Goal: Task Accomplishment & Management: Use online tool/utility

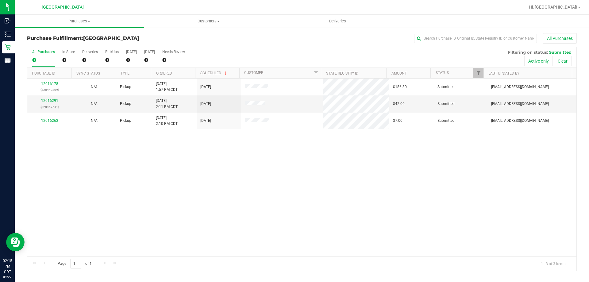
click at [183, 76] on th "Ordered" at bounding box center [173, 73] width 44 height 11
click at [54, 103] on link "12016263" at bounding box center [49, 104] width 17 height 4
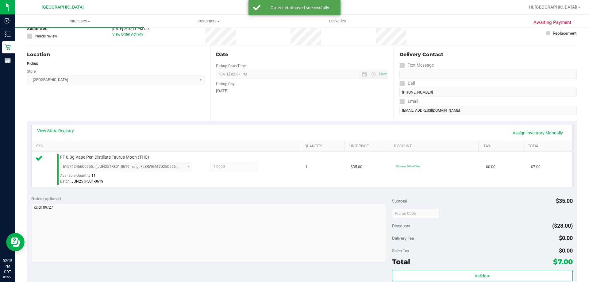
scroll to position [92, 0]
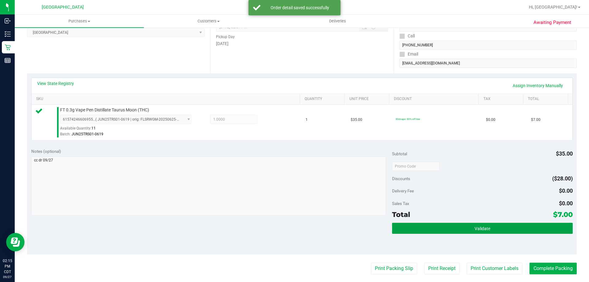
click at [407, 225] on button "Validate" at bounding box center [482, 228] width 180 height 11
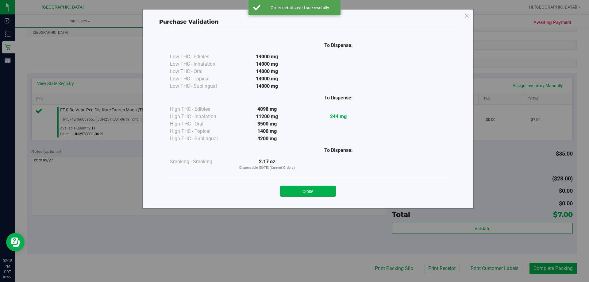
click at [302, 190] on button "Close" at bounding box center [308, 191] width 56 height 11
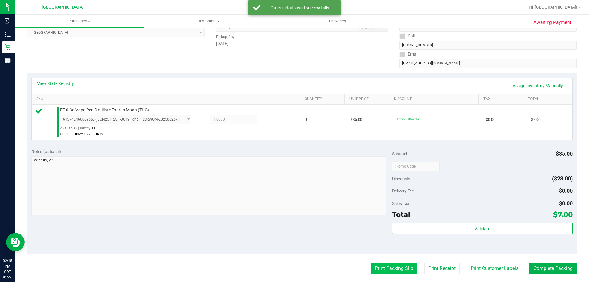
click at [380, 267] on button "Print Packing Slip" at bounding box center [394, 269] width 46 height 12
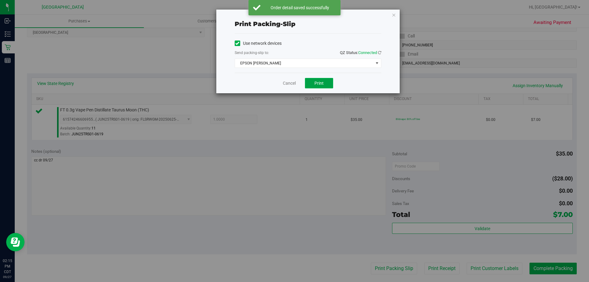
click at [310, 80] on button "Print" at bounding box center [319, 83] width 28 height 10
click at [291, 84] on link "Cancel" at bounding box center [289, 83] width 13 height 6
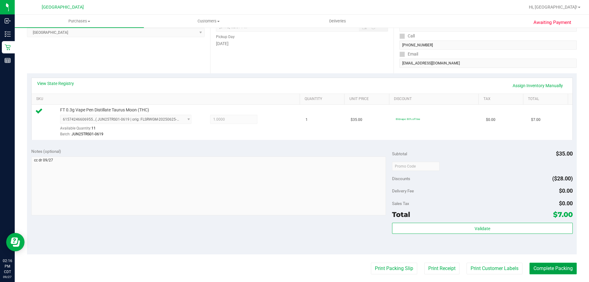
click at [545, 268] on button "Complete Packing" at bounding box center [553, 269] width 47 height 12
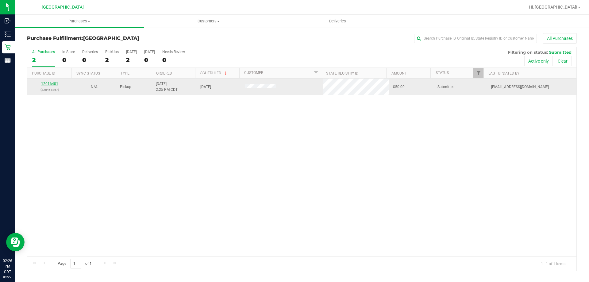
click at [49, 84] on link "12016401" at bounding box center [49, 84] width 17 height 4
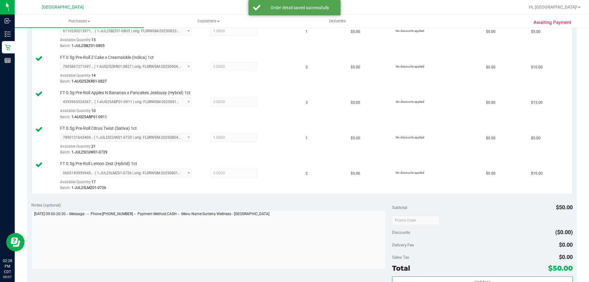
scroll to position [245, 0]
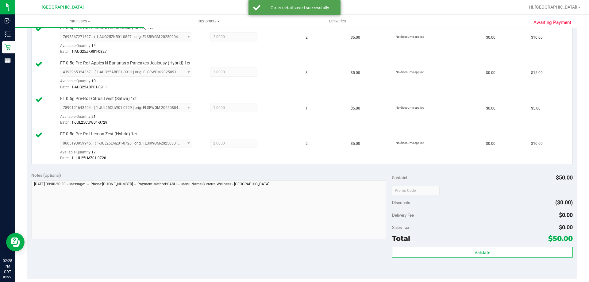
click at [422, 246] on div "Subtotal $50.00 Discounts ($0.00) Delivery Fee $0.00 Sales Tax $0.00 Total $50.…" at bounding box center [482, 223] width 180 height 102
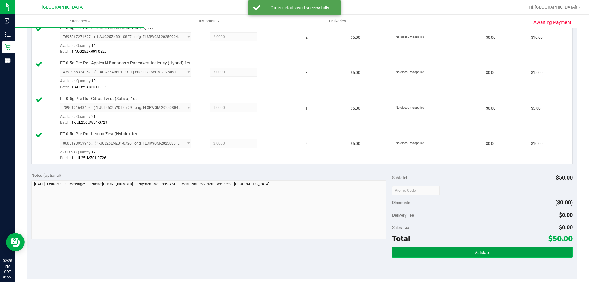
click at [419, 248] on button "Validate" at bounding box center [482, 252] width 180 height 11
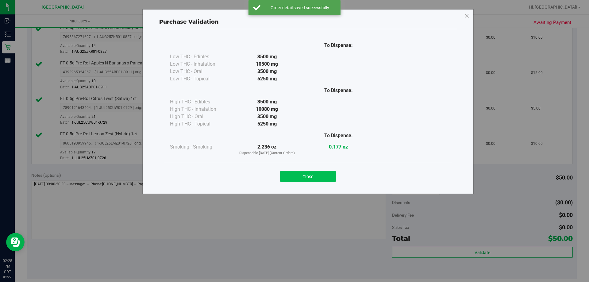
click at [316, 179] on button "Close" at bounding box center [308, 176] width 56 height 11
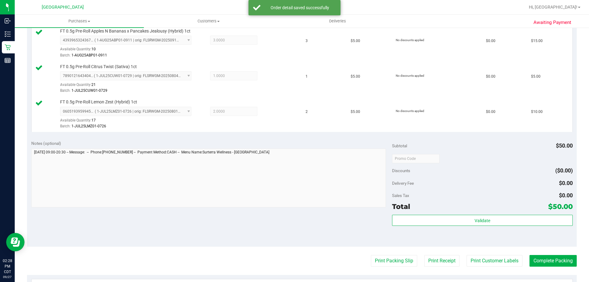
scroll to position [307, 0]
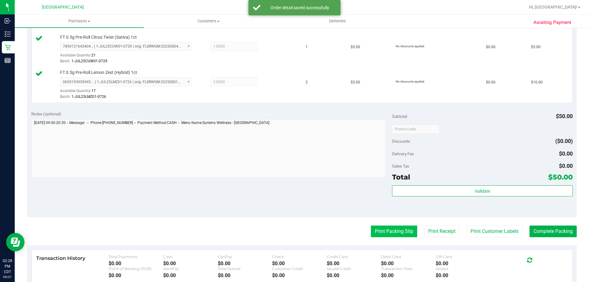
click at [387, 225] on button "Print Packing Slip" at bounding box center [394, 231] width 46 height 12
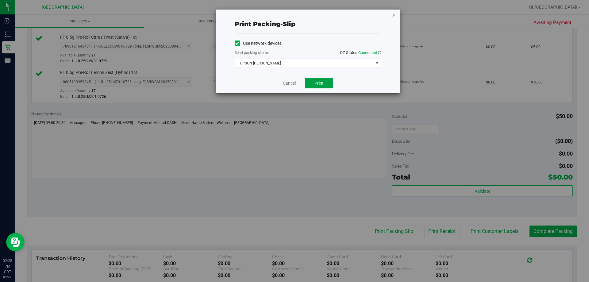
click at [317, 82] on span "Print" at bounding box center [318, 83] width 9 height 5
click at [284, 84] on link "Cancel" at bounding box center [289, 83] width 13 height 6
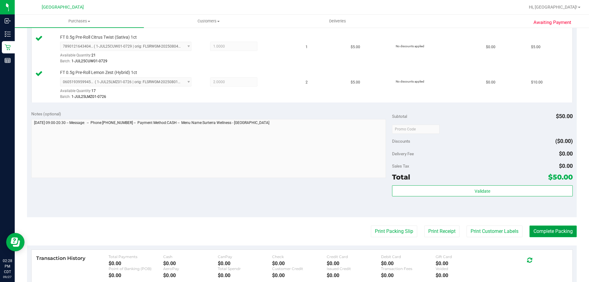
click at [547, 232] on button "Complete Packing" at bounding box center [553, 231] width 47 height 12
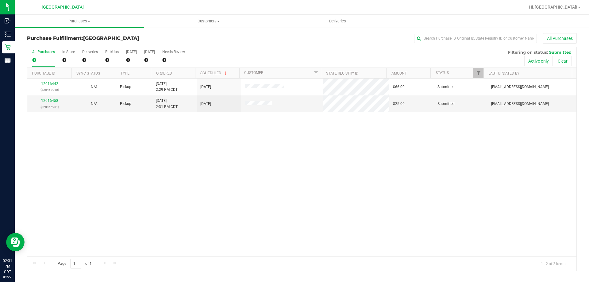
click at [186, 74] on th "Ordered" at bounding box center [173, 73] width 44 height 11
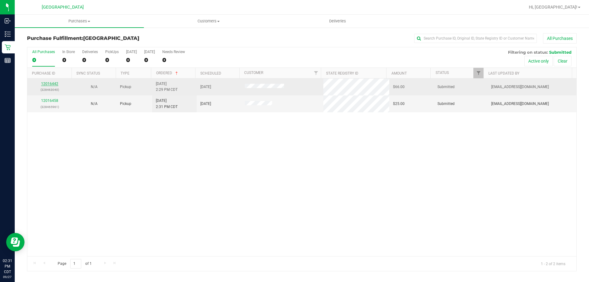
click at [50, 82] on link "12016442" at bounding box center [49, 84] width 17 height 4
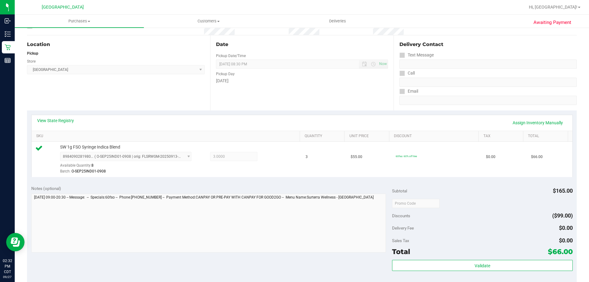
scroll to position [123, 0]
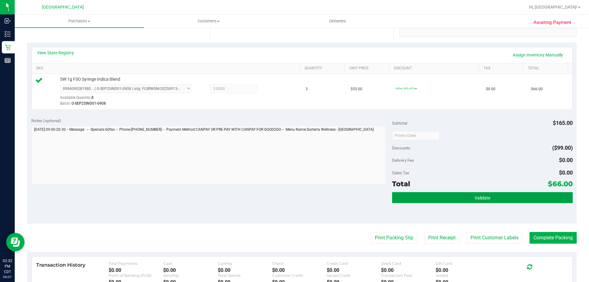
click at [429, 196] on button "Validate" at bounding box center [482, 197] width 180 height 11
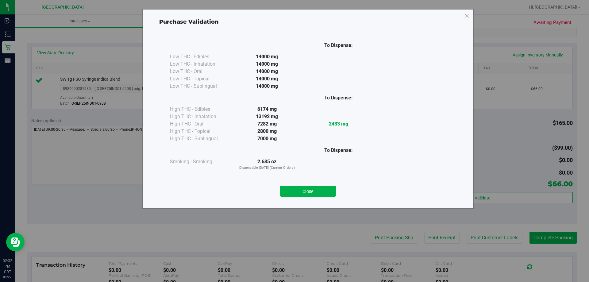
click at [327, 191] on button "Close" at bounding box center [308, 191] width 56 height 11
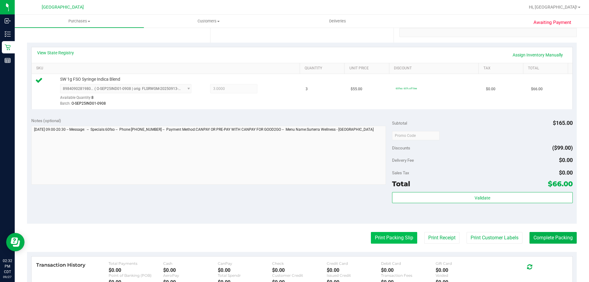
click at [379, 239] on button "Print Packing Slip" at bounding box center [394, 238] width 46 height 12
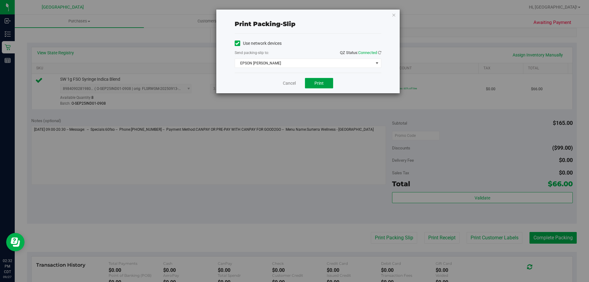
click at [332, 85] on button "Print" at bounding box center [319, 83] width 28 height 10
click at [287, 85] on link "Cancel" at bounding box center [289, 83] width 13 height 6
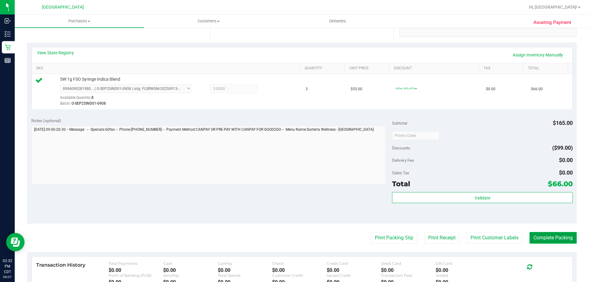
click at [530, 236] on button "Complete Packing" at bounding box center [553, 238] width 47 height 12
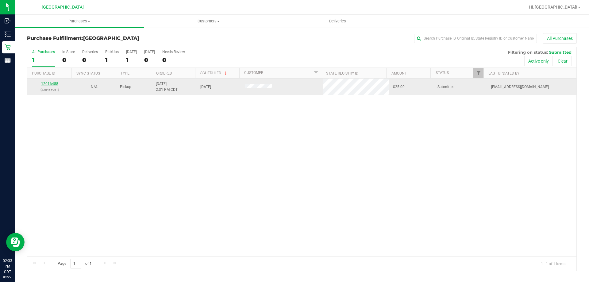
click at [55, 83] on link "12016458" at bounding box center [49, 84] width 17 height 4
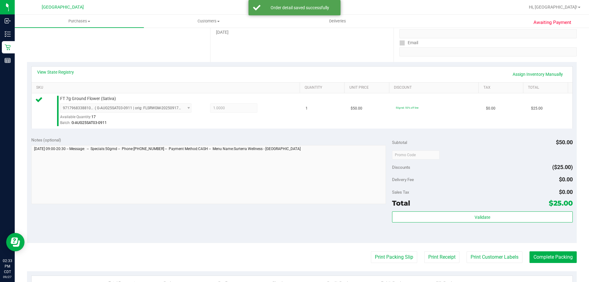
scroll to position [123, 0]
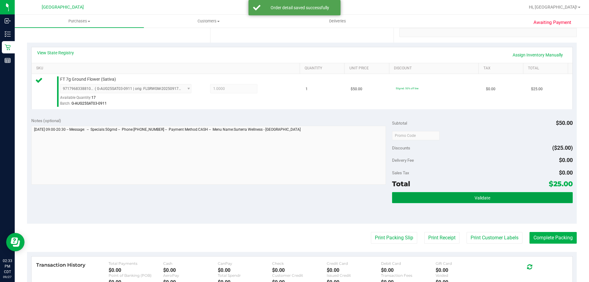
click at [413, 194] on button "Validate" at bounding box center [482, 197] width 180 height 11
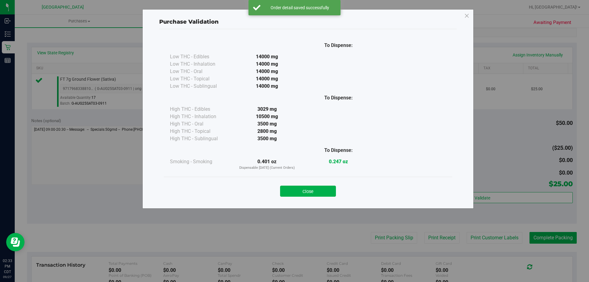
drag, startPoint x: 307, startPoint y: 192, endPoint x: 372, endPoint y: 217, distance: 69.7
click at [309, 191] on button "Close" at bounding box center [308, 191] width 56 height 11
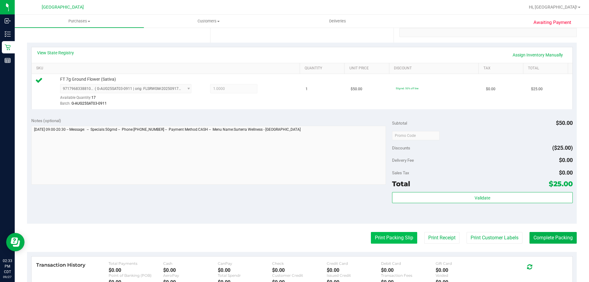
click at [393, 236] on button "Print Packing Slip" at bounding box center [394, 238] width 46 height 12
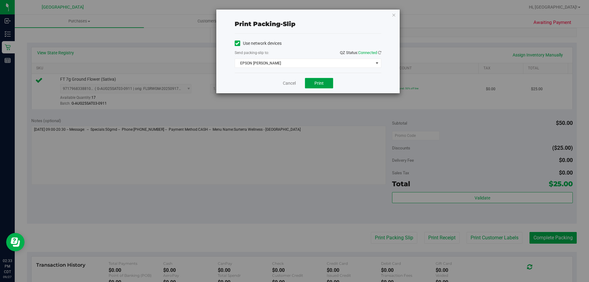
click at [313, 79] on button "Print" at bounding box center [319, 83] width 28 height 10
click at [287, 89] on div "Cancel Print" at bounding box center [308, 83] width 147 height 21
click at [289, 85] on link "Cancel" at bounding box center [289, 83] width 13 height 6
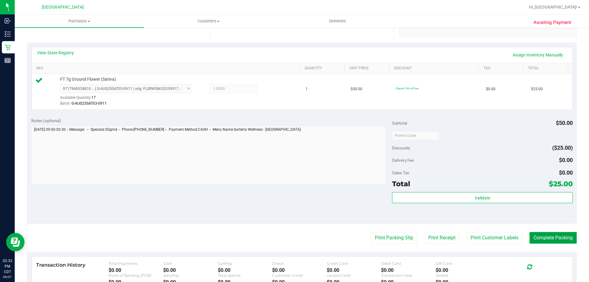
click at [543, 239] on button "Complete Packing" at bounding box center [553, 238] width 47 height 12
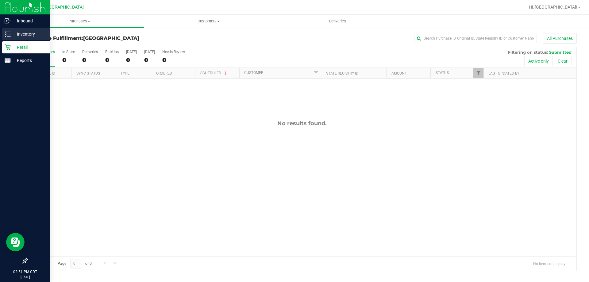
click at [28, 35] on p "Inventory" at bounding box center [29, 33] width 37 height 7
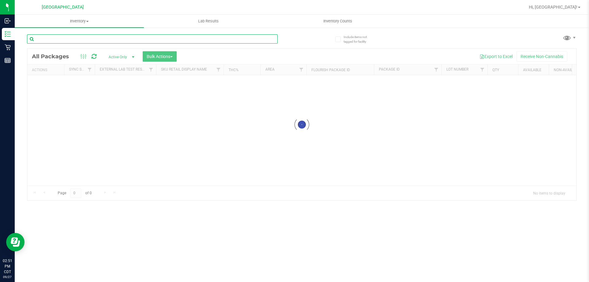
click at [77, 38] on input "text" at bounding box center [152, 38] width 251 height 9
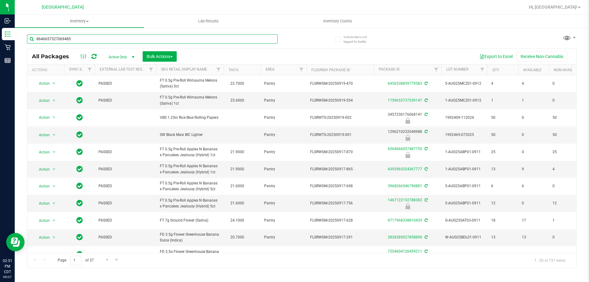
type input "8646657327069485"
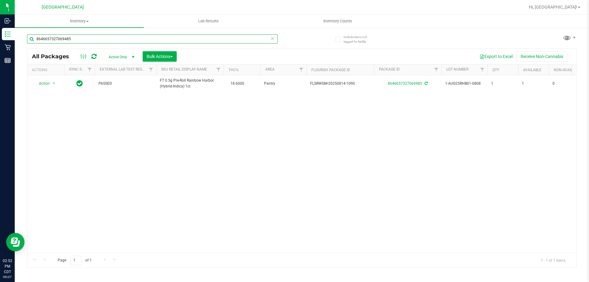
click at [107, 37] on input "8646657327069485" at bounding box center [152, 38] width 251 height 9
type input "3855346678672023"
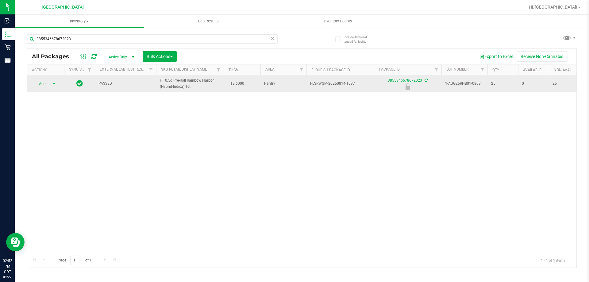
click at [56, 85] on span "select" at bounding box center [54, 83] width 5 height 5
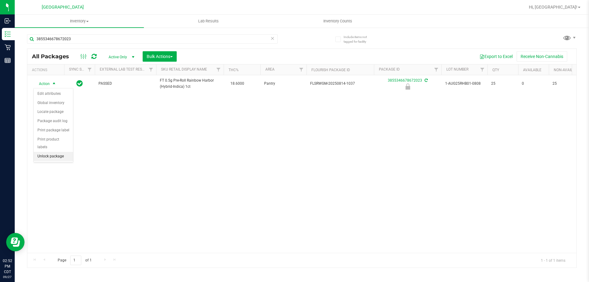
click at [58, 152] on li "Unlock package" at bounding box center [53, 156] width 39 height 9
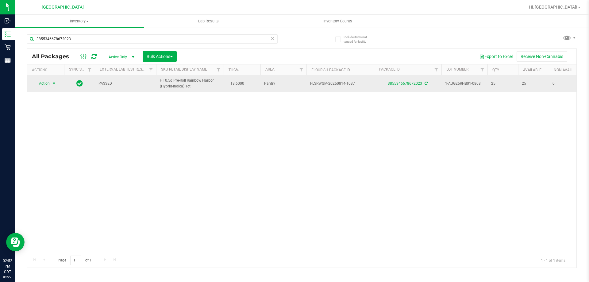
click at [52, 85] on span "select" at bounding box center [54, 83] width 5 height 5
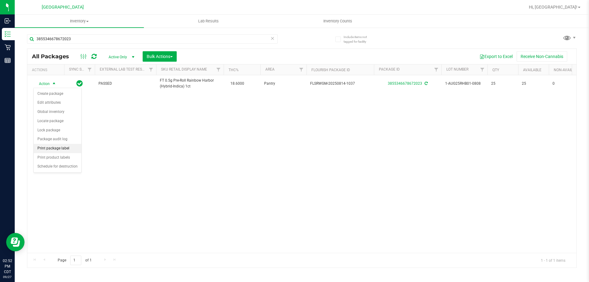
click at [68, 147] on li "Print package label" at bounding box center [58, 148] width 48 height 9
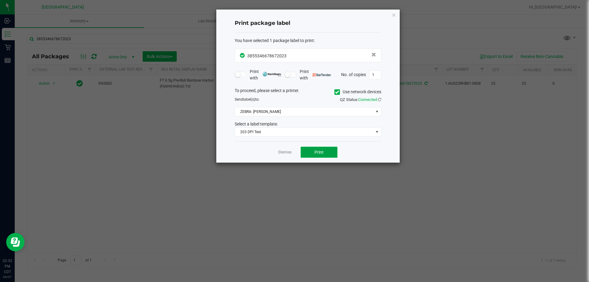
click at [319, 150] on span "Print" at bounding box center [318, 152] width 9 height 5
click at [286, 151] on link "Dismiss" at bounding box center [284, 152] width 13 height 5
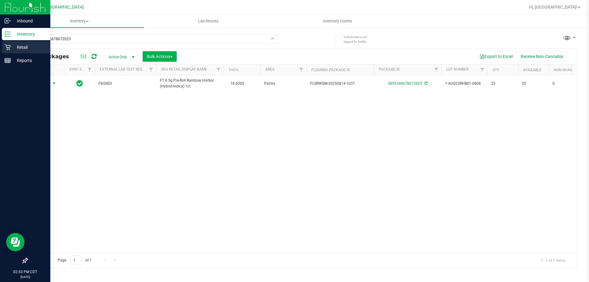
click at [15, 50] on p "Retail" at bounding box center [29, 47] width 37 height 7
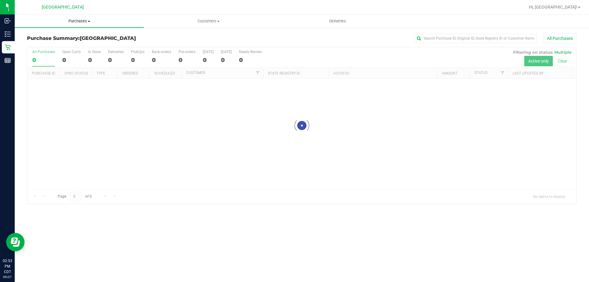
click at [78, 20] on span "Purchases" at bounding box center [79, 21] width 129 height 6
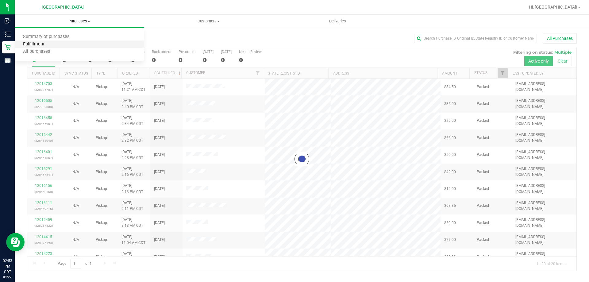
click at [50, 42] on span "Fulfillment" at bounding box center [34, 44] width 38 height 5
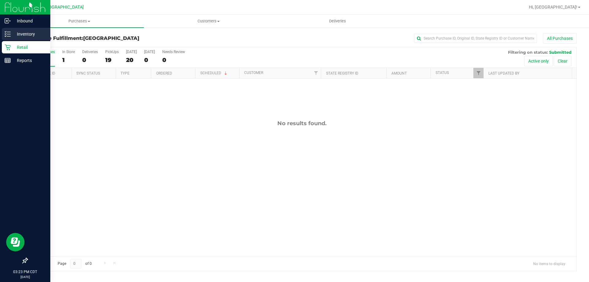
click at [25, 36] on p "Inventory" at bounding box center [29, 33] width 37 height 7
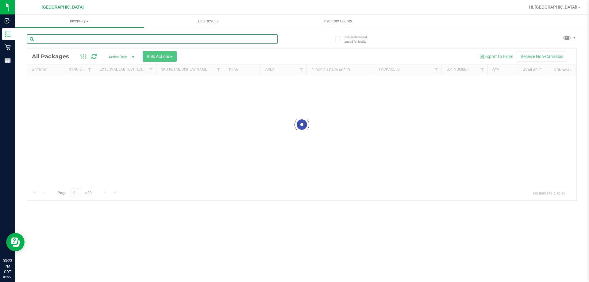
click at [81, 41] on input "text" at bounding box center [152, 38] width 251 height 9
type input "wbv"
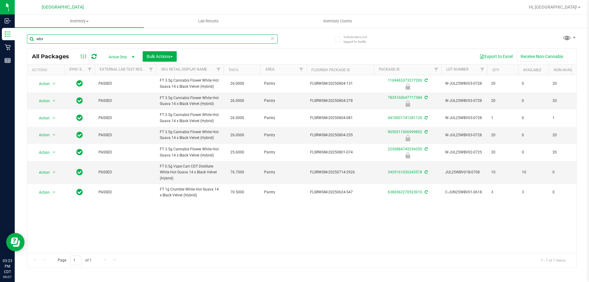
click at [107, 40] on input "wbv" at bounding box center [152, 38] width 251 height 9
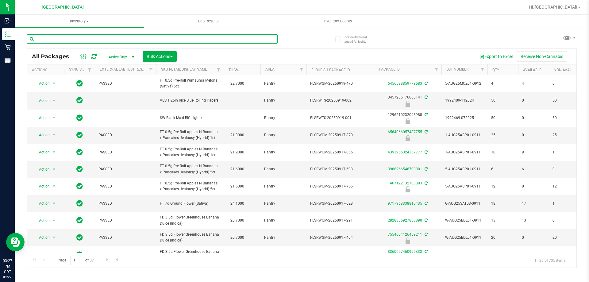
click at [113, 40] on input "text" at bounding box center [152, 38] width 251 height 9
type input "0248728496949781"
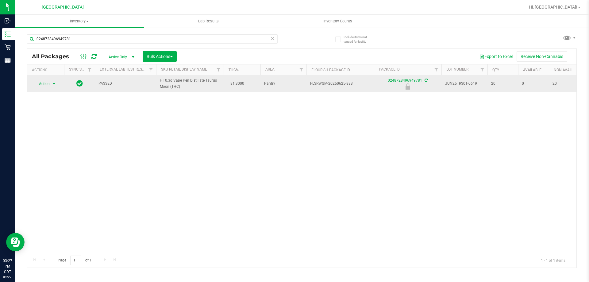
click at [54, 82] on span "select" at bounding box center [54, 83] width 5 height 5
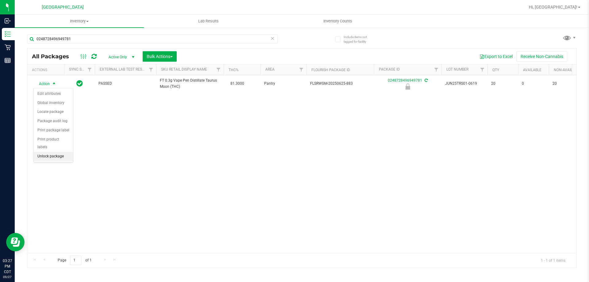
click at [48, 152] on li "Unlock package" at bounding box center [53, 156] width 39 height 9
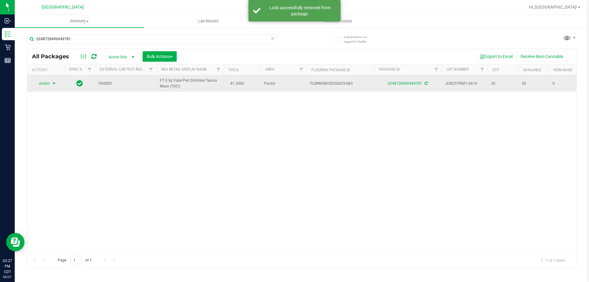
click at [55, 84] on span "select" at bounding box center [54, 83] width 5 height 5
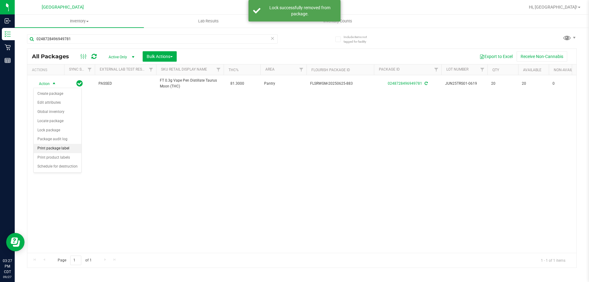
click at [65, 152] on li "Print package label" at bounding box center [58, 148] width 48 height 9
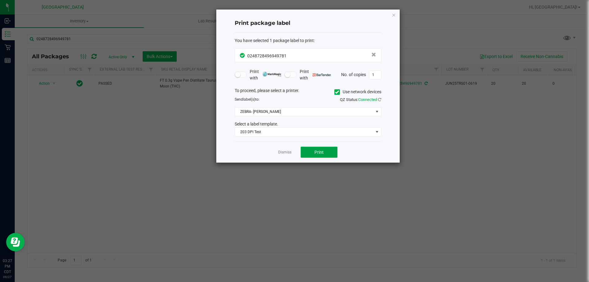
click at [308, 155] on button "Print" at bounding box center [319, 152] width 37 height 11
click at [291, 151] on link "Dismiss" at bounding box center [284, 152] width 13 height 5
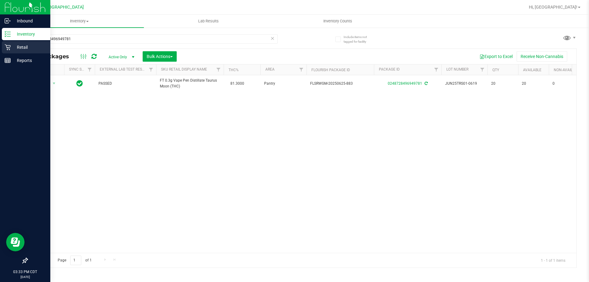
click at [14, 49] on p "Retail" at bounding box center [29, 47] width 37 height 7
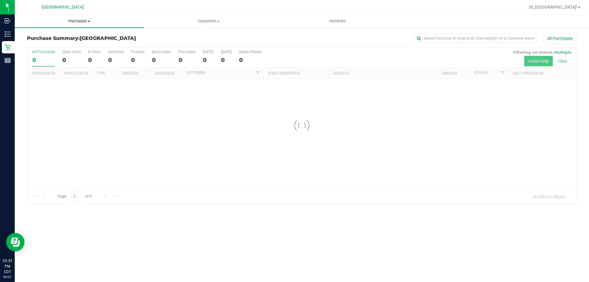
click at [88, 24] on span "Purchases" at bounding box center [79, 21] width 129 height 6
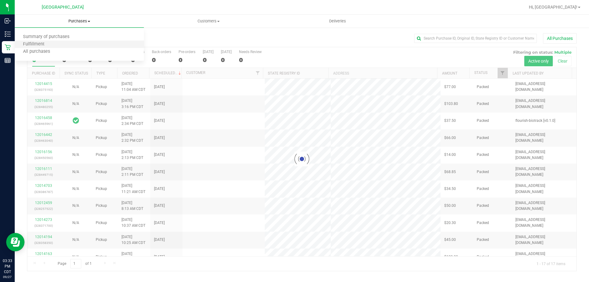
click at [62, 41] on li "Fulfillment" at bounding box center [79, 44] width 129 height 7
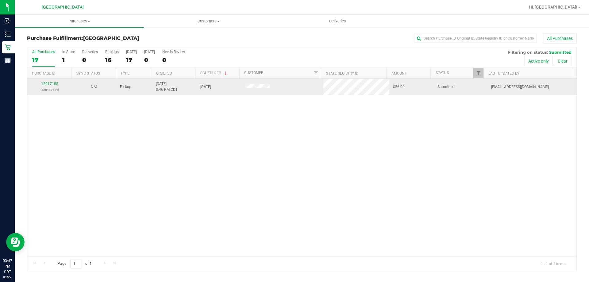
click at [58, 84] on div "12017105 (328487414)" at bounding box center [49, 87] width 37 height 12
click at [55, 84] on link "12017105" at bounding box center [49, 84] width 17 height 4
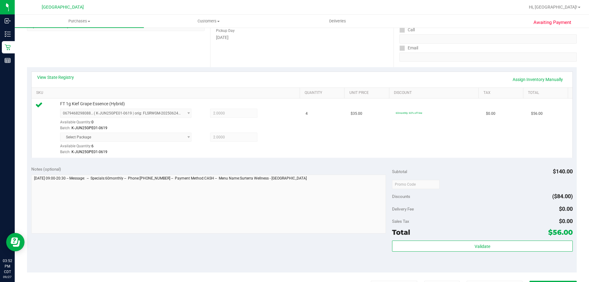
scroll to position [153, 0]
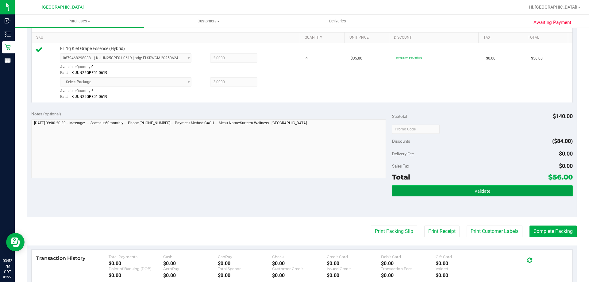
click at [475, 192] on span "Validate" at bounding box center [483, 191] width 16 height 5
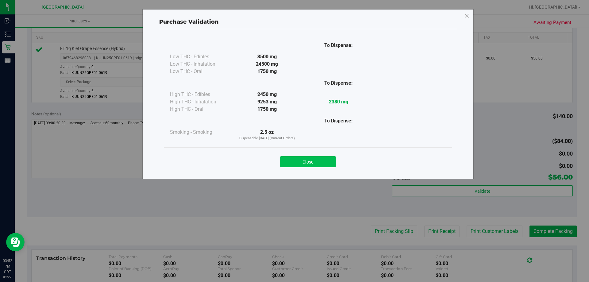
click at [308, 159] on button "Close" at bounding box center [308, 161] width 56 height 11
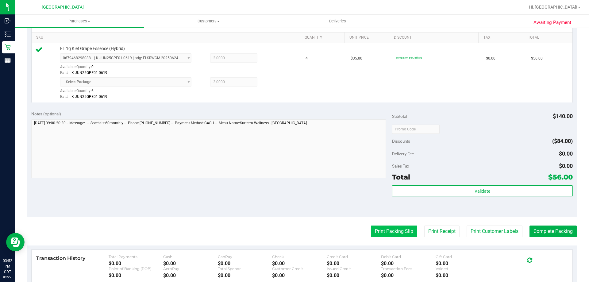
click at [383, 234] on button "Print Packing Slip" at bounding box center [394, 231] width 46 height 12
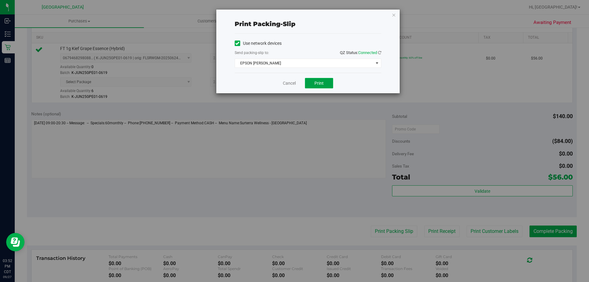
click at [322, 82] on span "Print" at bounding box center [318, 83] width 9 height 5
click at [294, 81] on link "Cancel" at bounding box center [289, 83] width 13 height 6
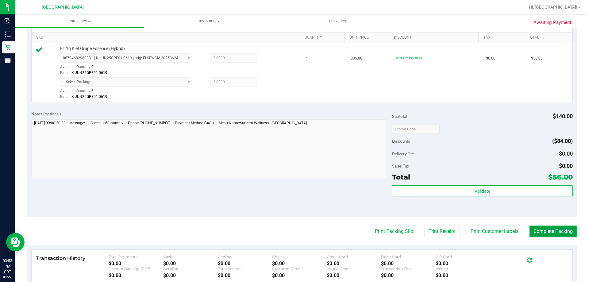
click at [537, 230] on button "Complete Packing" at bounding box center [553, 231] width 47 height 12
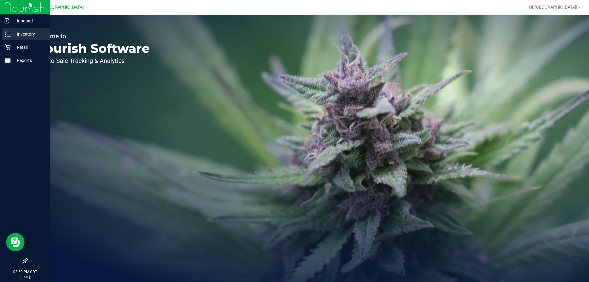
click at [12, 32] on p "Inventory" at bounding box center [29, 33] width 37 height 7
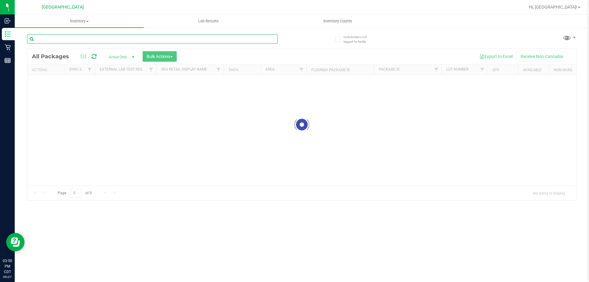
click at [85, 38] on input "text" at bounding box center [152, 38] width 251 height 9
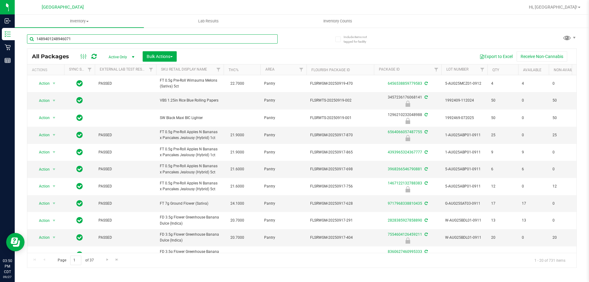
type input "1489401248946071"
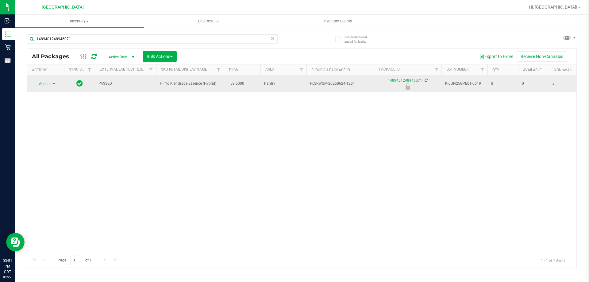
click at [45, 83] on span "Action" at bounding box center [41, 83] width 17 height 9
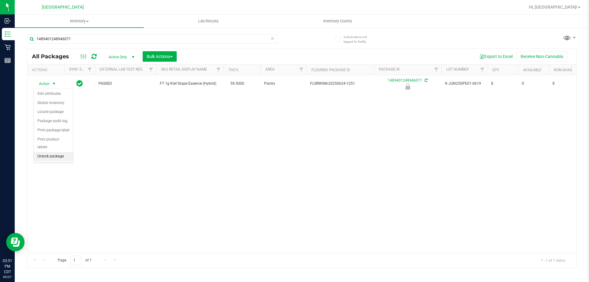
click at [53, 152] on li "Unlock package" at bounding box center [53, 156] width 39 height 9
click at [44, 83] on span "Action" at bounding box center [41, 83] width 17 height 9
click at [53, 146] on li "Print package label" at bounding box center [58, 147] width 48 height 9
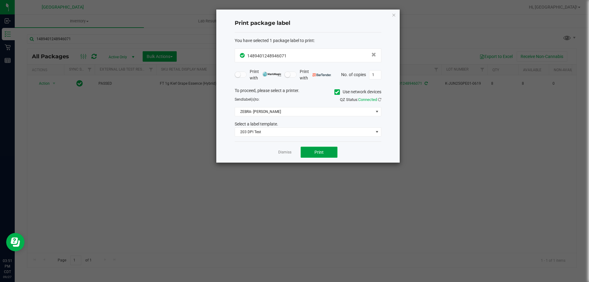
click at [312, 153] on button "Print" at bounding box center [319, 152] width 37 height 11
click at [283, 153] on link "Dismiss" at bounding box center [284, 152] width 13 height 5
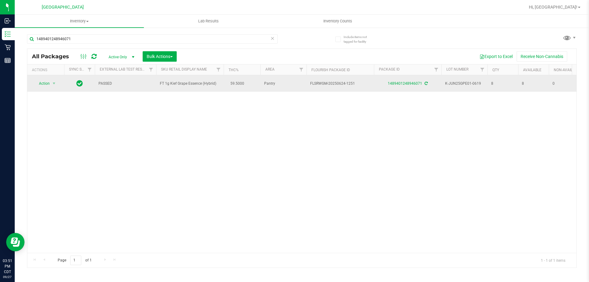
click at [186, 84] on span "FT 1g Kief Grape Essence (Hybrid)" at bounding box center [190, 84] width 60 height 6
click at [187, 82] on span "FT 1g Kief Grape Essence (Hybrid)" at bounding box center [190, 84] width 60 height 6
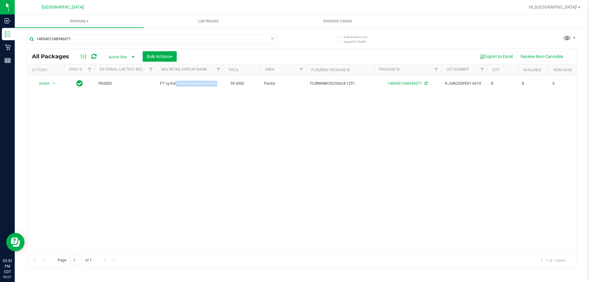
copy td "FT 1g Kief Grape Essence (Hybrid)"
click at [169, 41] on input "1489401248946071" at bounding box center [152, 38] width 251 height 9
type input "="
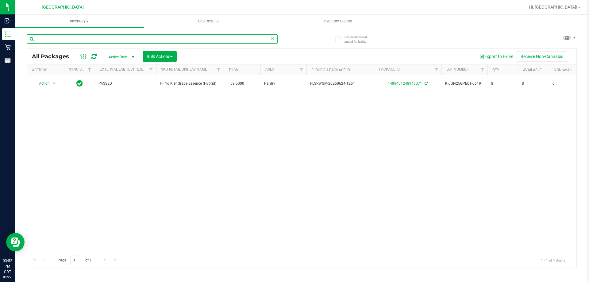
paste input "FT 1g Kief Grape Essence (Hybrid)"
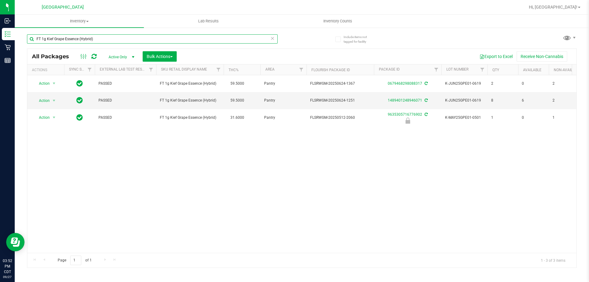
type input "FT 1g Kief Grape Essence (Hybrid)"
